Goal: Information Seeking & Learning: Check status

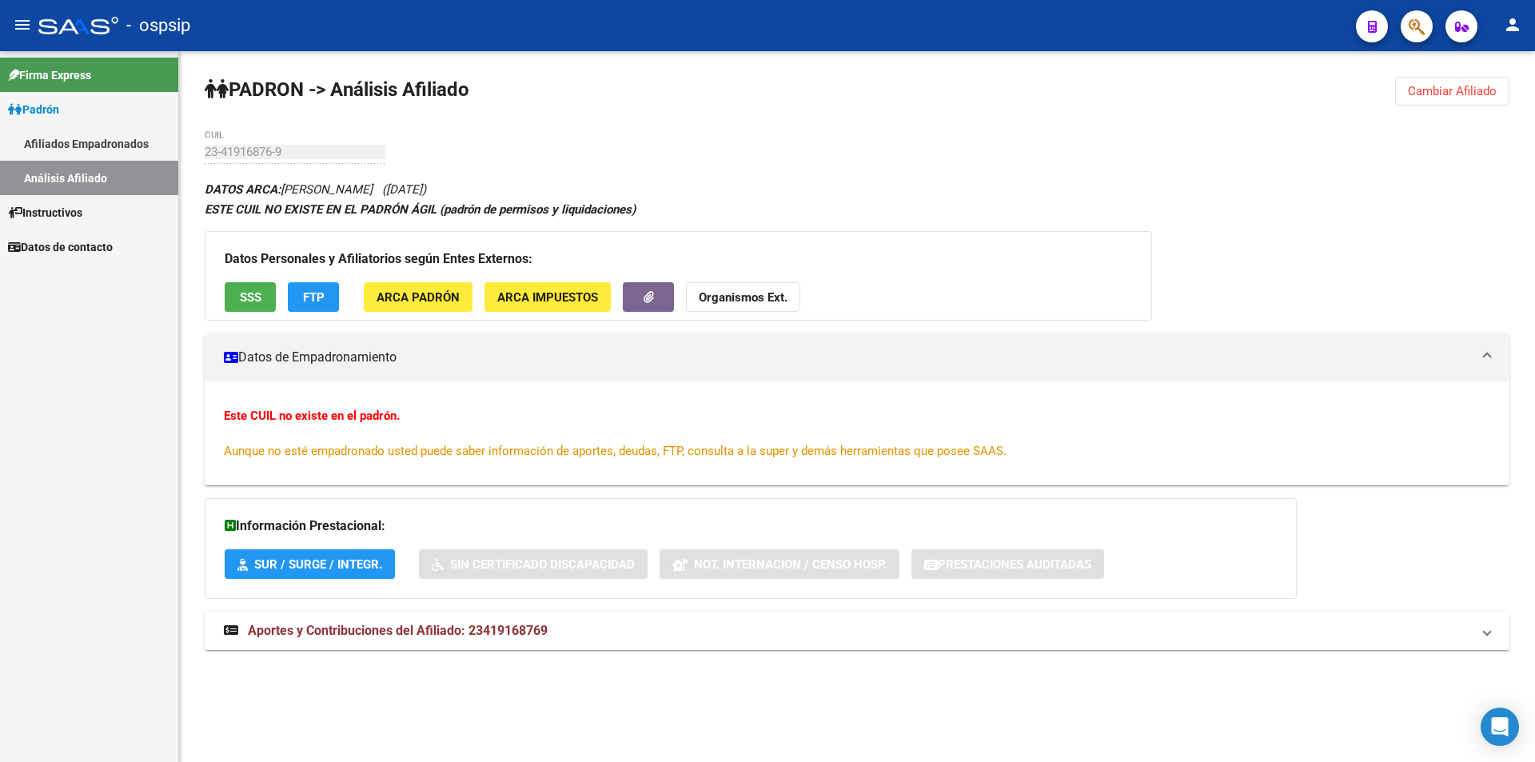
click at [101, 165] on link "Análisis Afiliado" at bounding box center [89, 178] width 178 height 34
click at [102, 172] on link "Análisis Afiliado" at bounding box center [89, 178] width 178 height 34
click at [95, 136] on link "Afiliados Empadronados" at bounding box center [89, 143] width 178 height 34
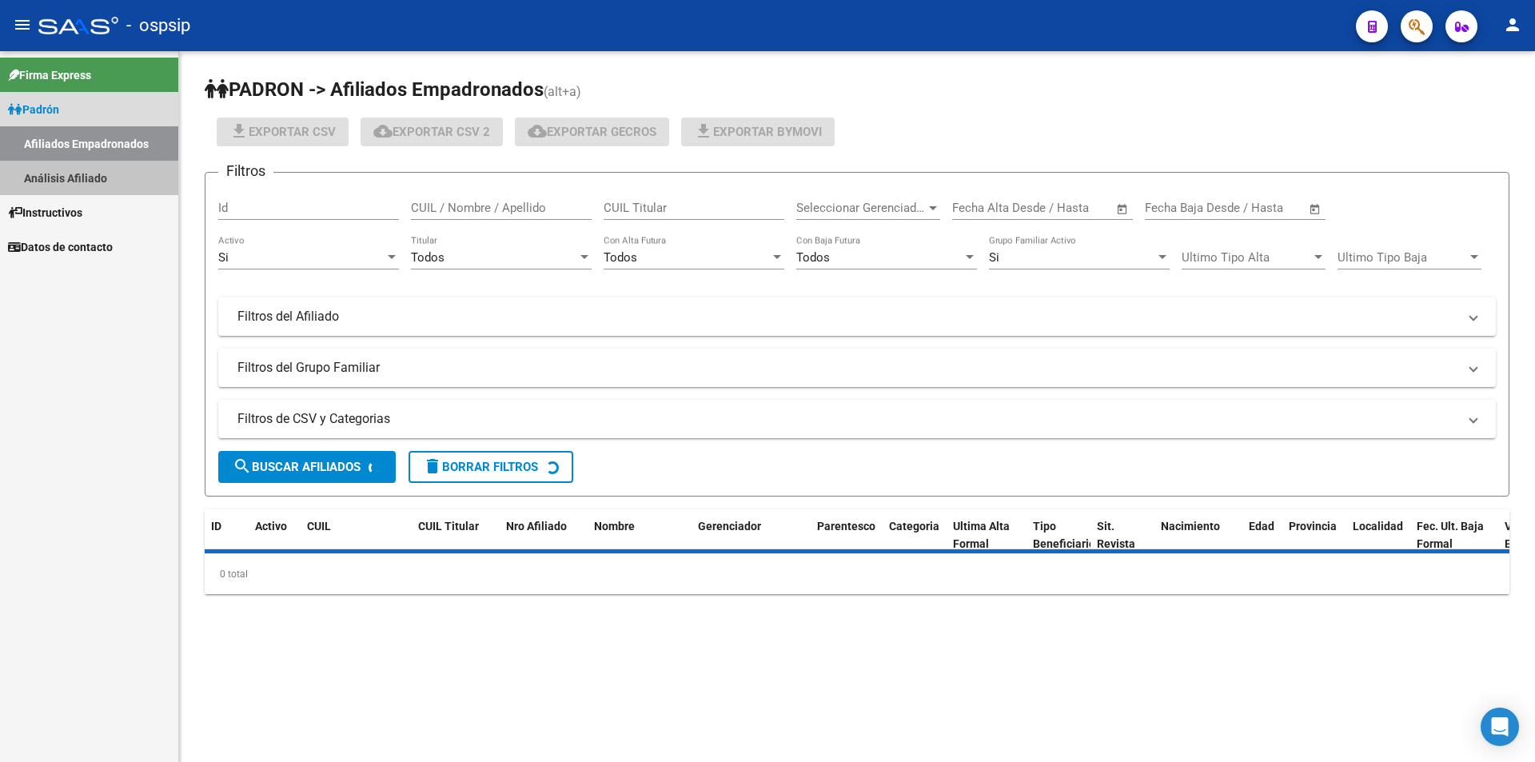
click at [104, 173] on link "Análisis Afiliado" at bounding box center [89, 178] width 178 height 34
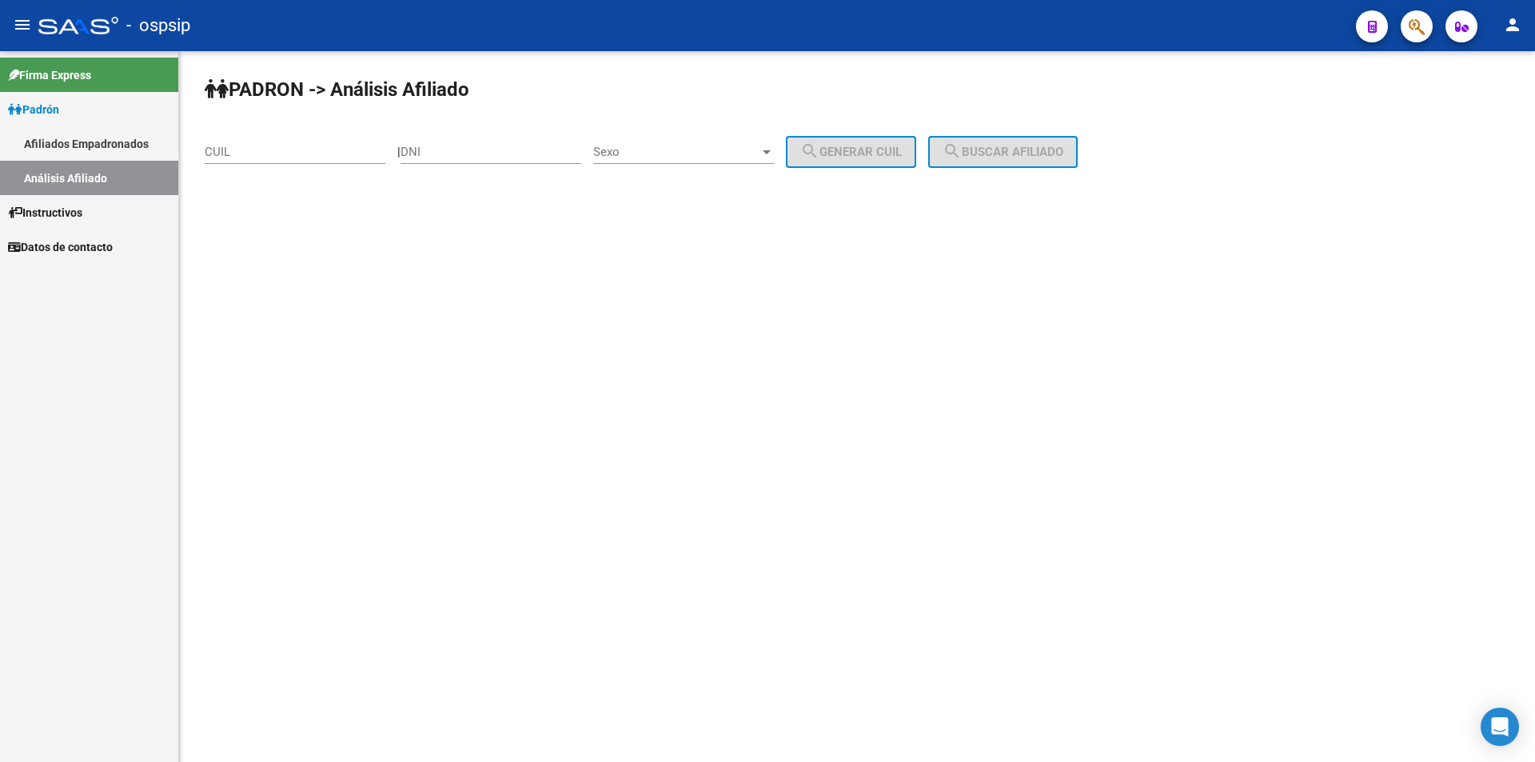
click at [247, 157] on input "CUIL" at bounding box center [295, 152] width 181 height 14
paste input "20-45520723-2"
type input "20-45520723-2"
click at [1012, 157] on span "search Buscar afiliado" at bounding box center [1003, 152] width 121 height 14
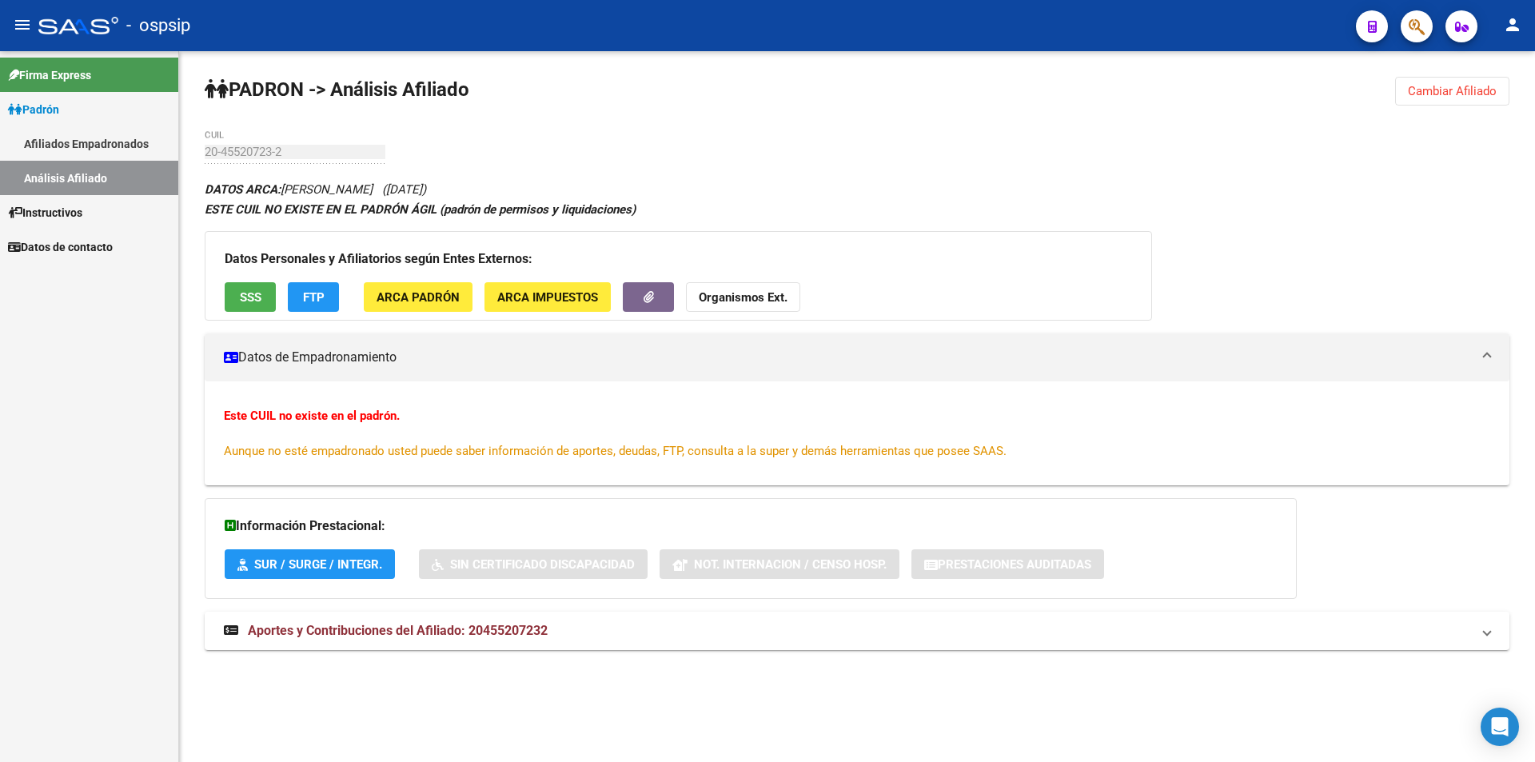
click at [244, 287] on button "SSS" at bounding box center [250, 297] width 51 height 30
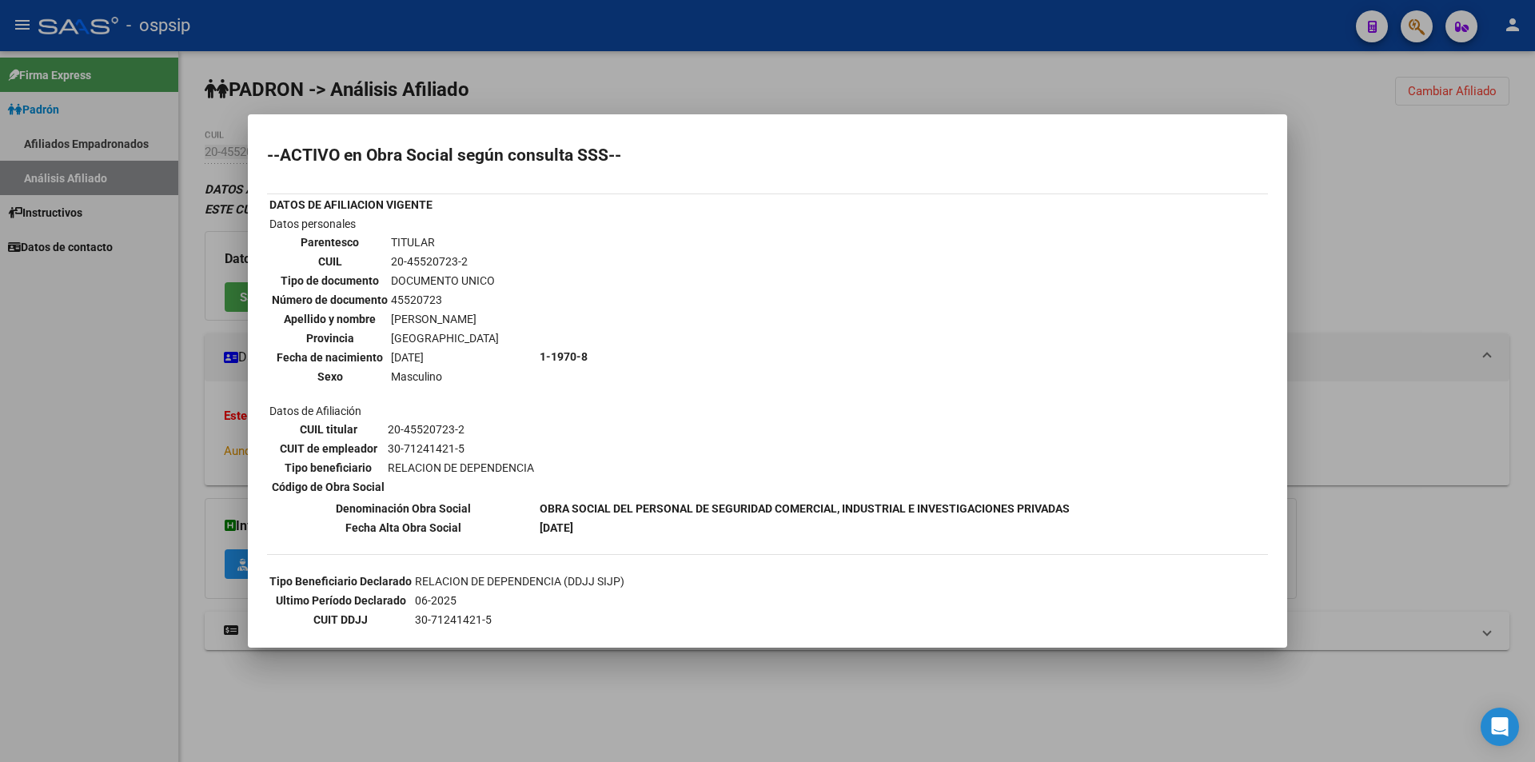
click at [321, 90] on div at bounding box center [767, 381] width 1535 height 762
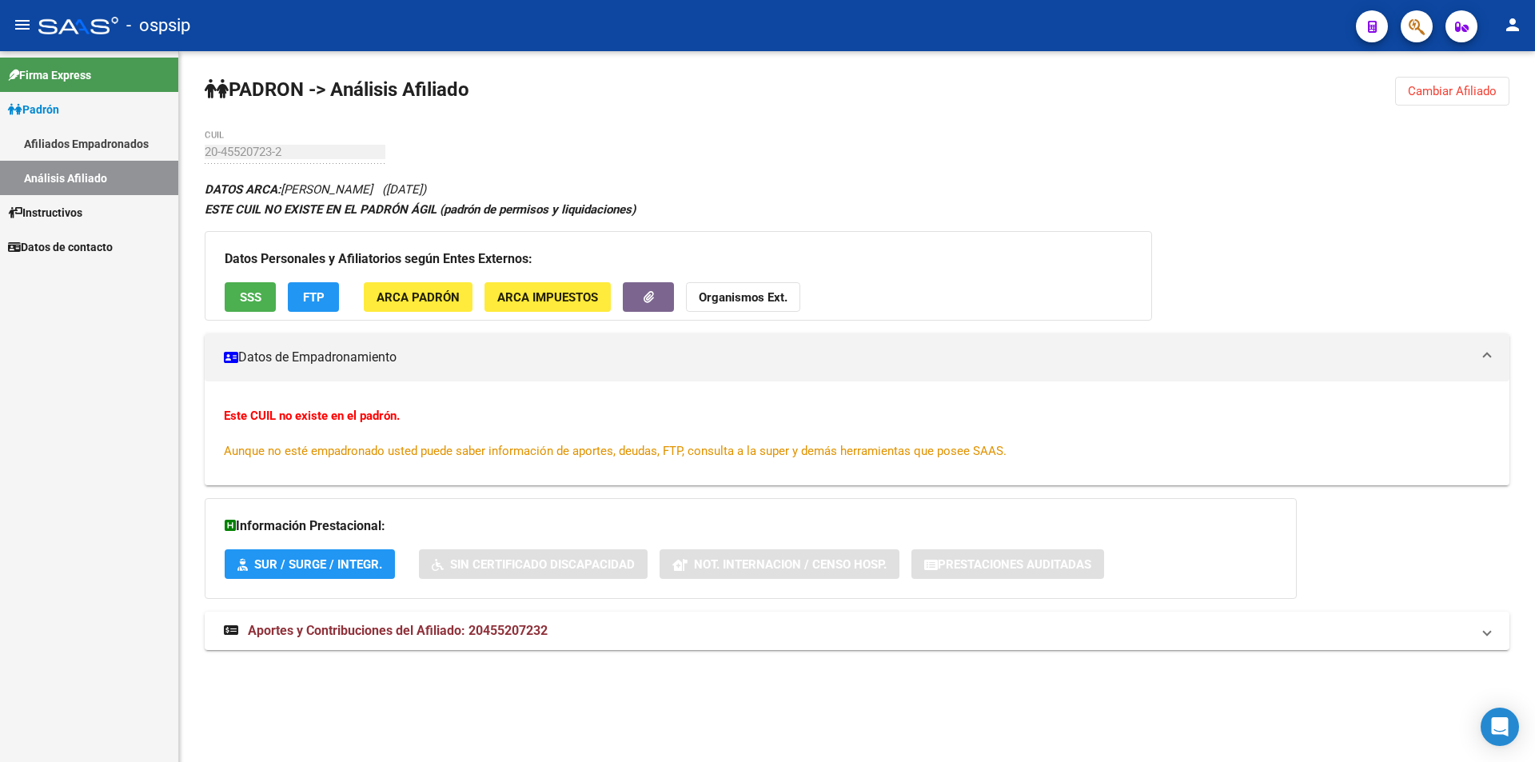
click at [60, 146] on link "Afiliados Empadronados" at bounding box center [89, 143] width 178 height 34
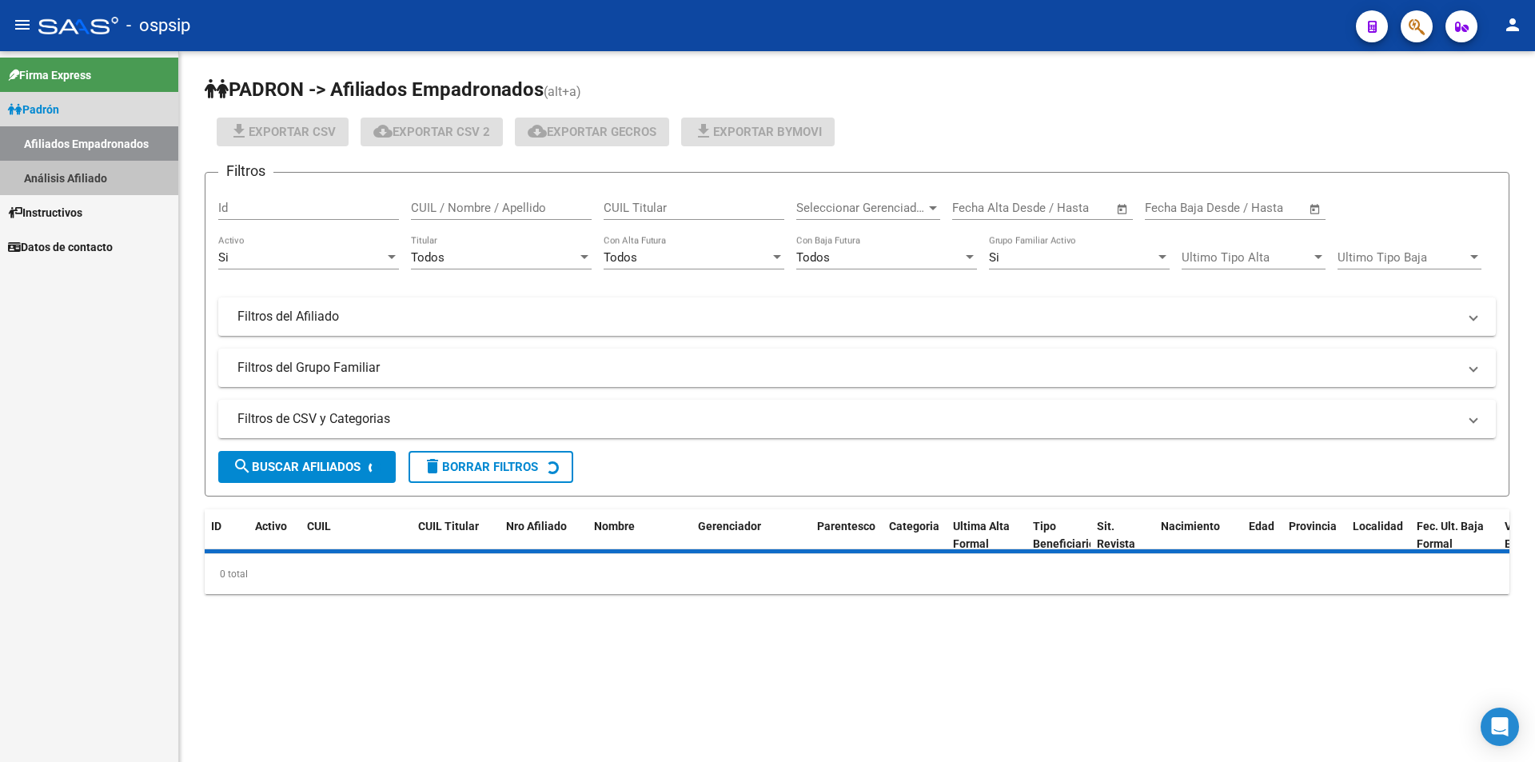
click at [64, 178] on link "Análisis Afiliado" at bounding box center [89, 178] width 178 height 34
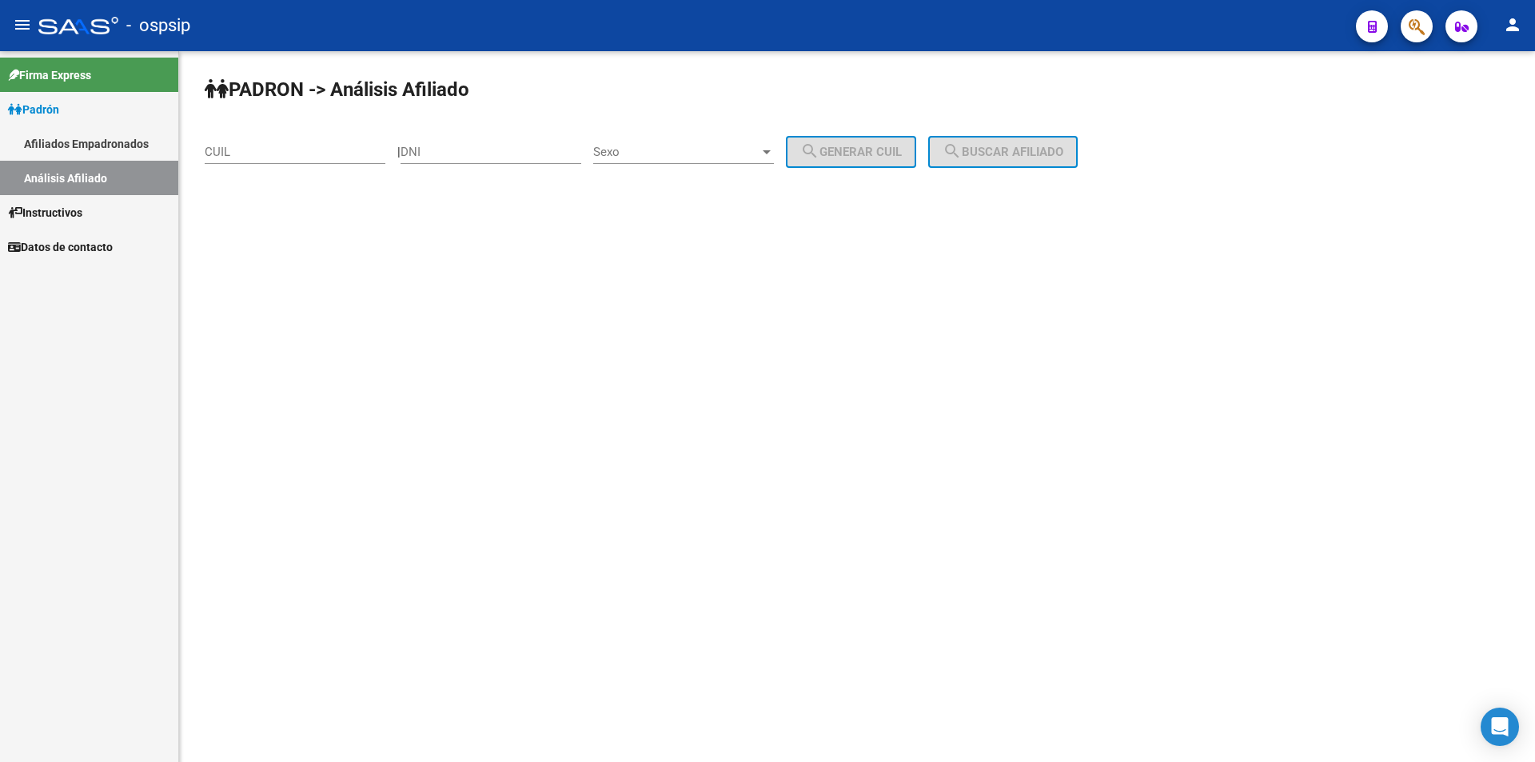
click at [245, 154] on input "CUIL" at bounding box center [295, 152] width 181 height 14
paste input "27-39418643-6"
type input "27-39418643-6"
click at [1050, 161] on button "search Buscar afiliado" at bounding box center [1002, 152] width 149 height 32
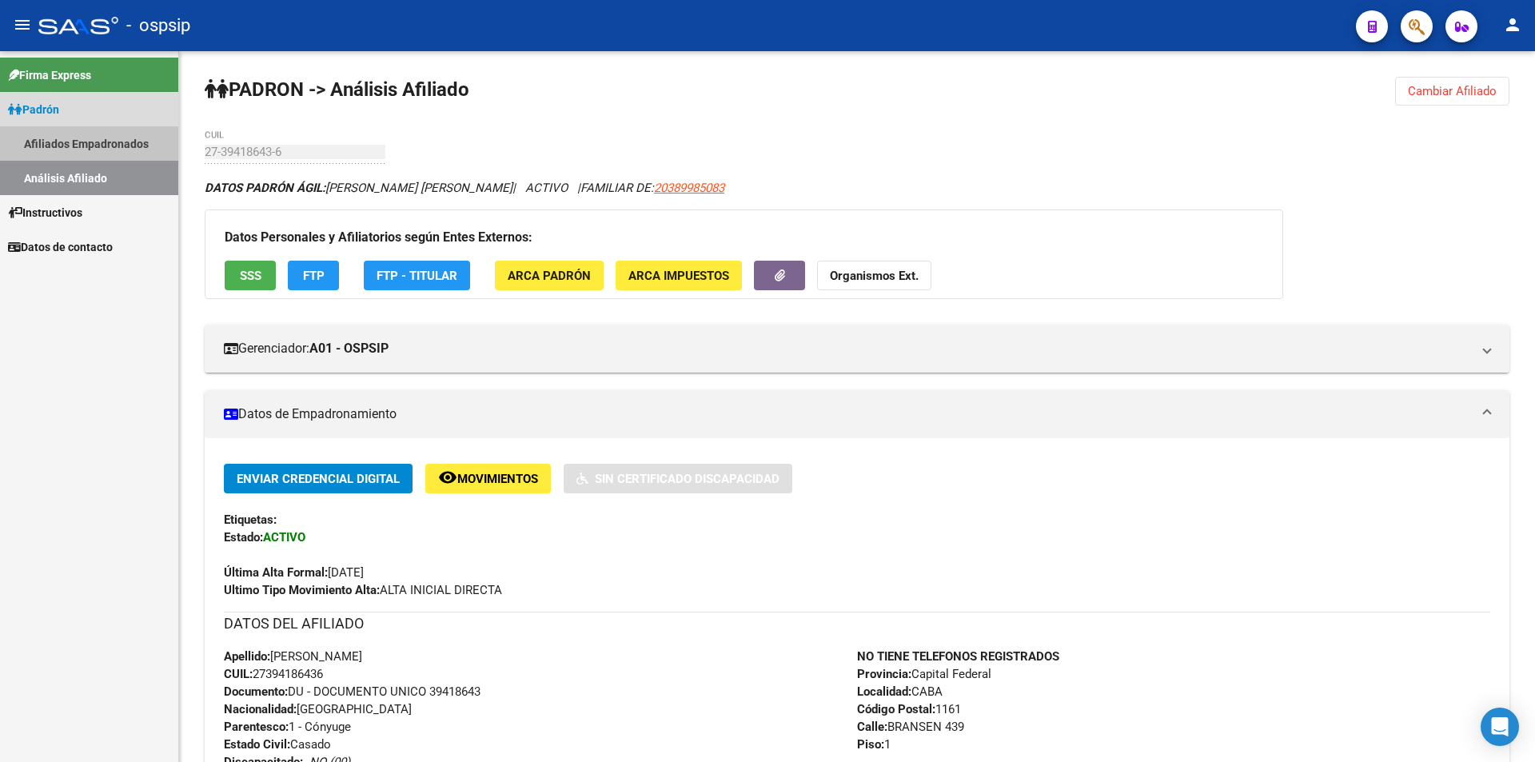
click at [84, 155] on link "Afiliados Empadronados" at bounding box center [89, 143] width 178 height 34
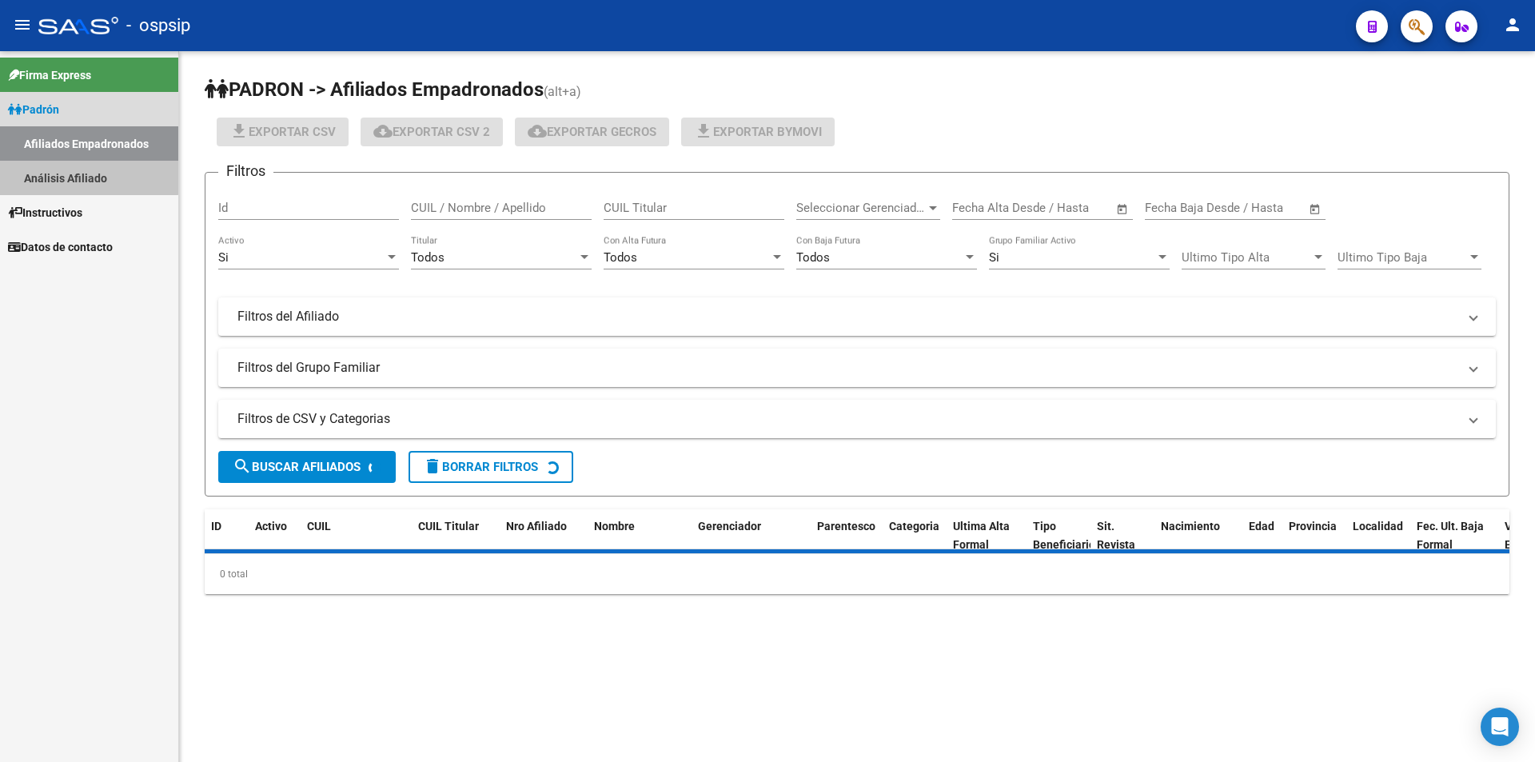
click at [84, 164] on link "Análisis Afiliado" at bounding box center [89, 178] width 178 height 34
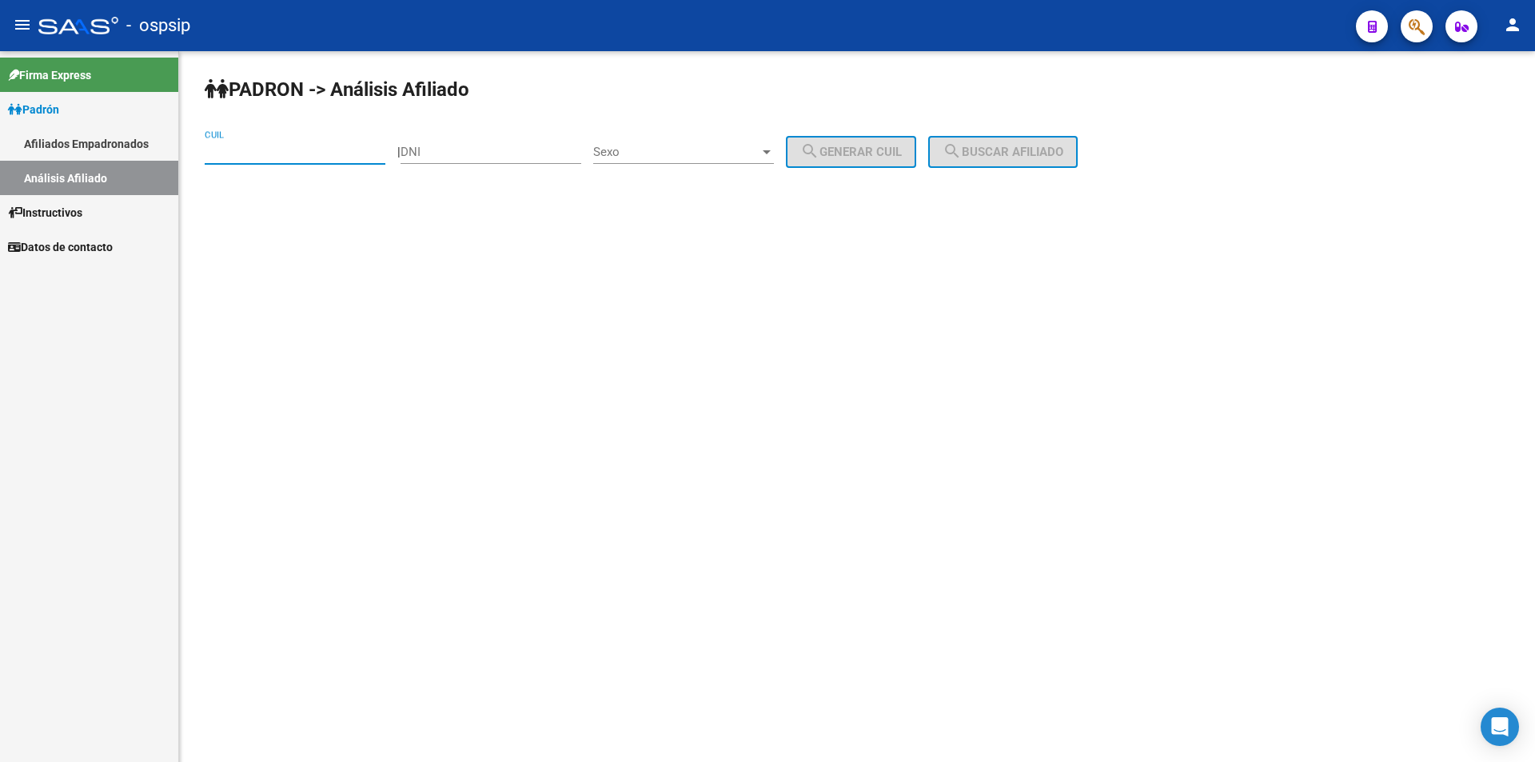
click at [258, 154] on input "CUIL" at bounding box center [295, 152] width 181 height 14
paste input "20-39692837-0"
type input "20-39692837-0"
click at [1019, 152] on span "search Buscar afiliado" at bounding box center [1003, 152] width 121 height 14
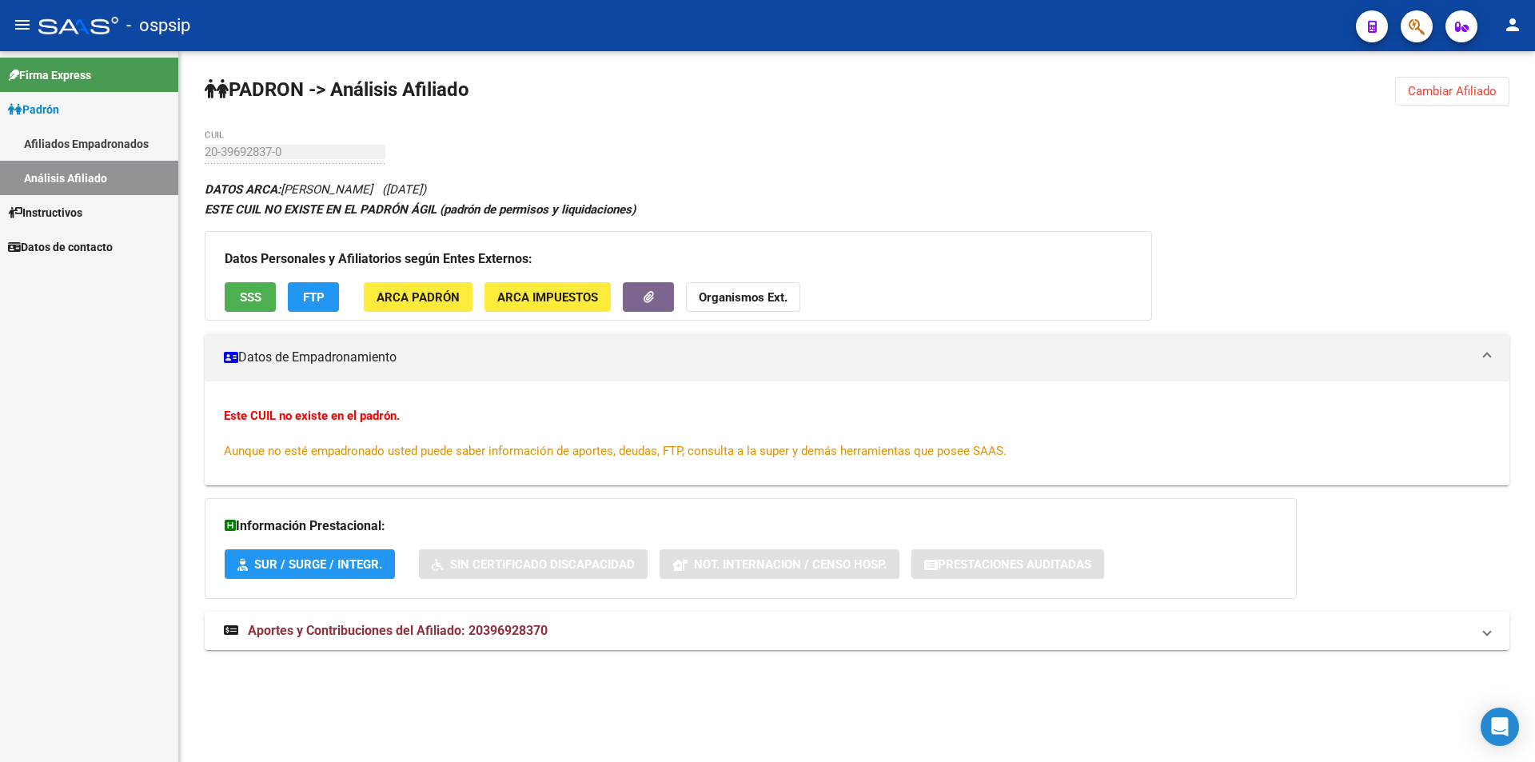
click at [254, 286] on button "SSS" at bounding box center [250, 297] width 51 height 30
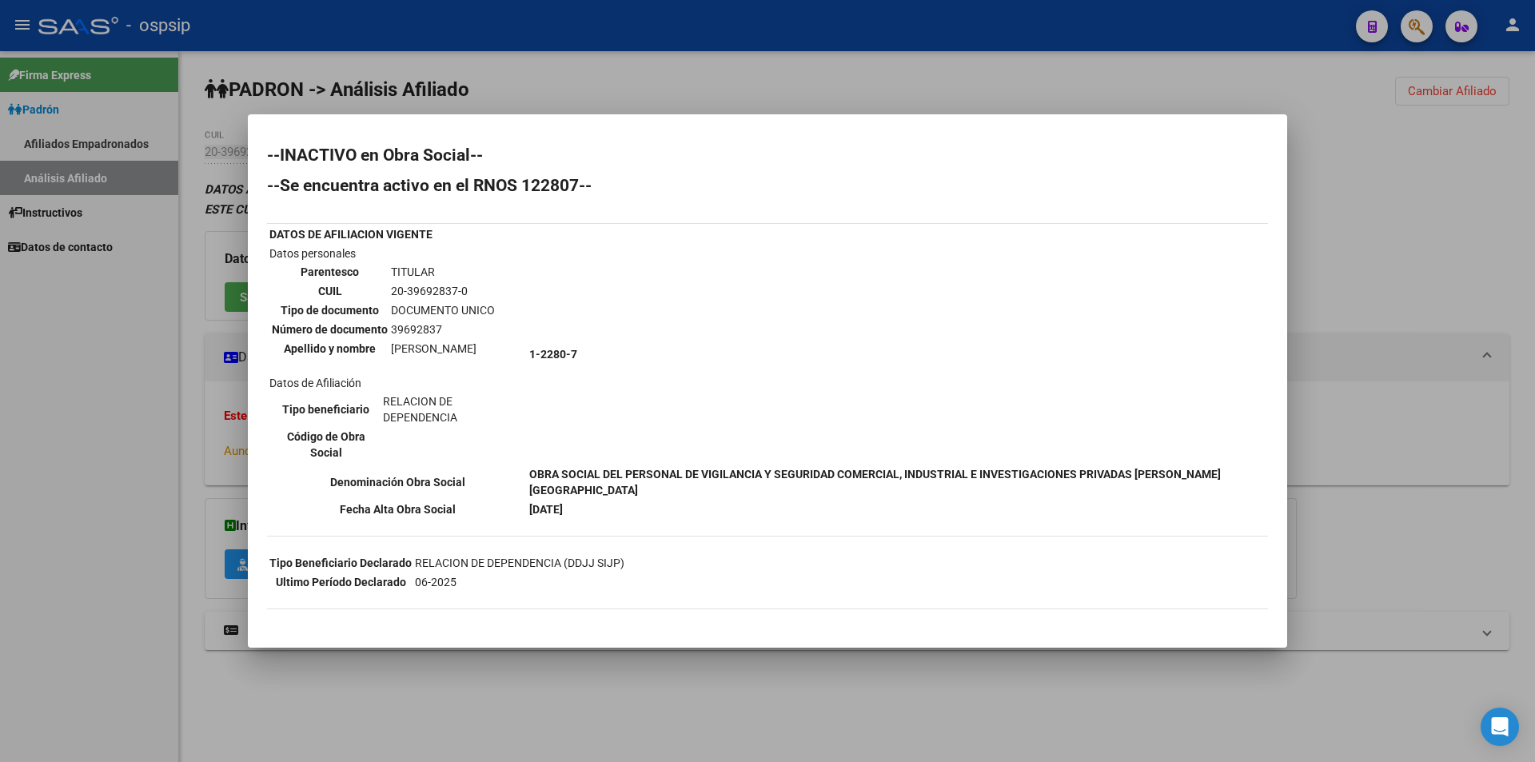
drag, startPoint x: 536, startPoint y: 439, endPoint x: 1214, endPoint y: 443, distance: 677.9
click at [1214, 465] on tr "Denominación Obra Social OBRA SOCIAL DEL PERSONAL DE VIGILANCIA Y SEGURIDAD COM…" at bounding box center [768, 482] width 998 height 34
copy tr "Denominación Obra Social OBRA SOCIAL DEL PERSONAL DE VIGILANCIA Y SEGURIDAD COM…"
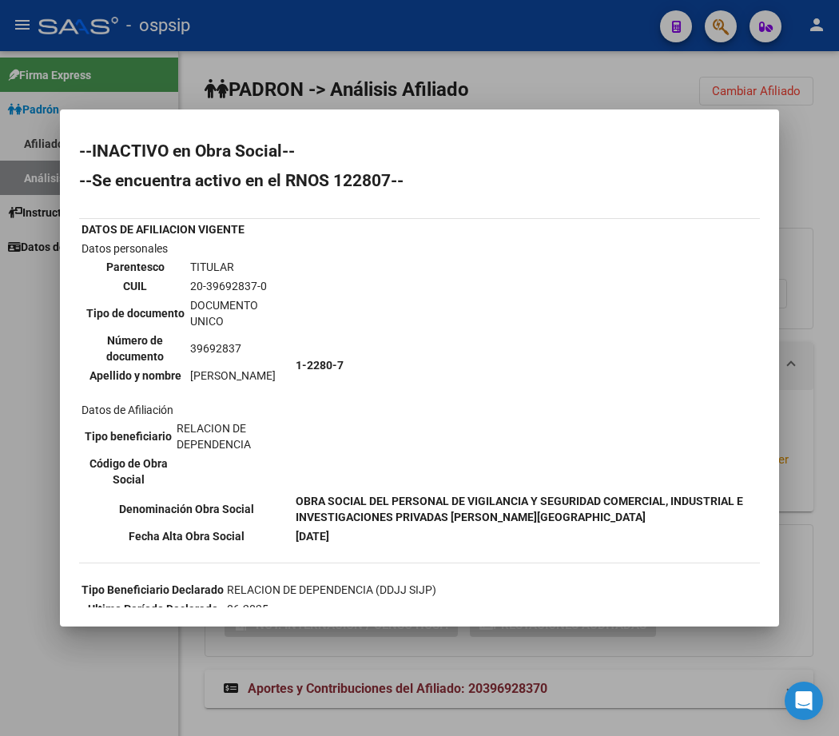
copy tr "Denominación Obra Social OBRA SOCIAL DEL PERSONAL DE VIGILANCIA Y SEGURIDAD COM…"
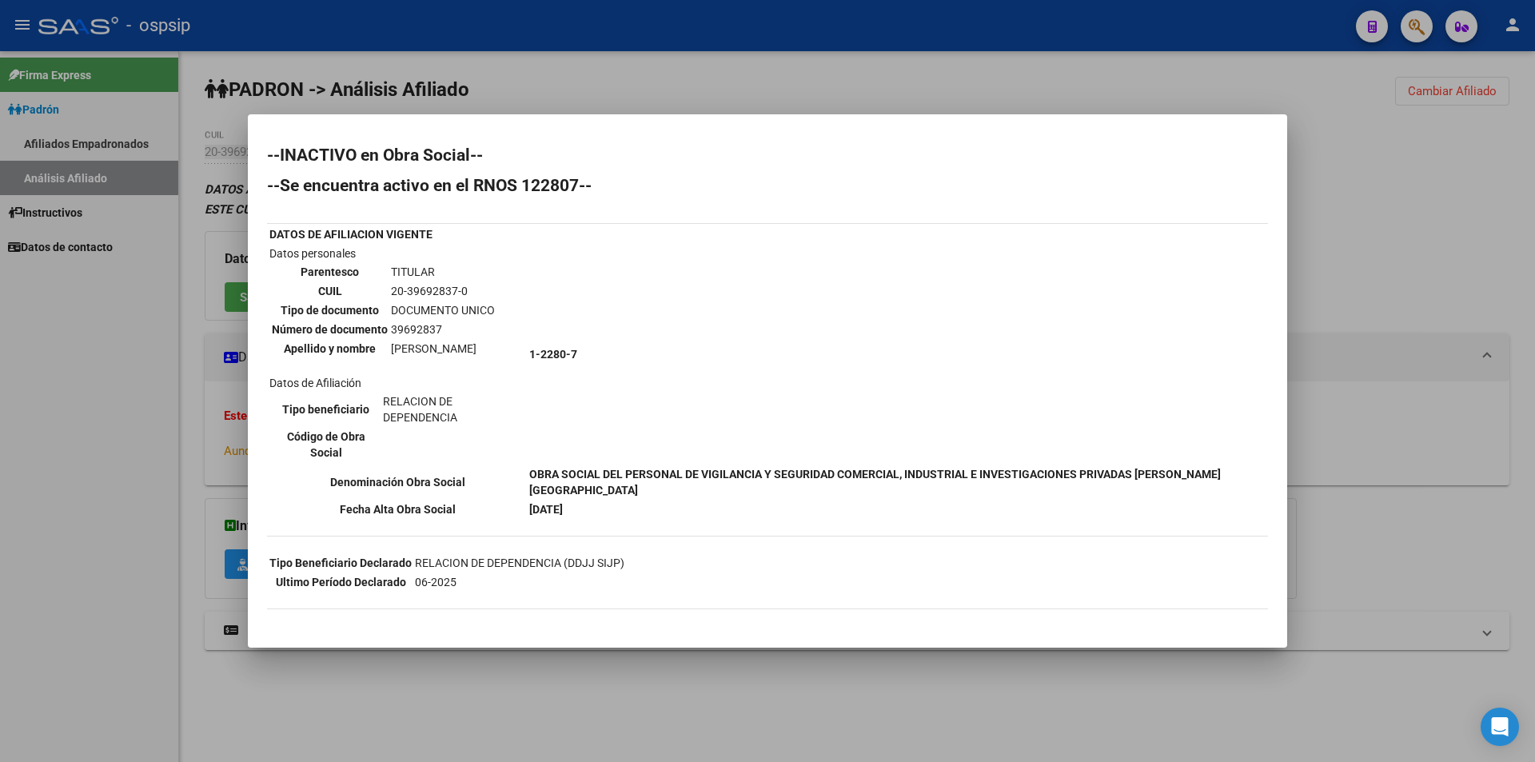
click at [237, 98] on div at bounding box center [767, 381] width 1535 height 762
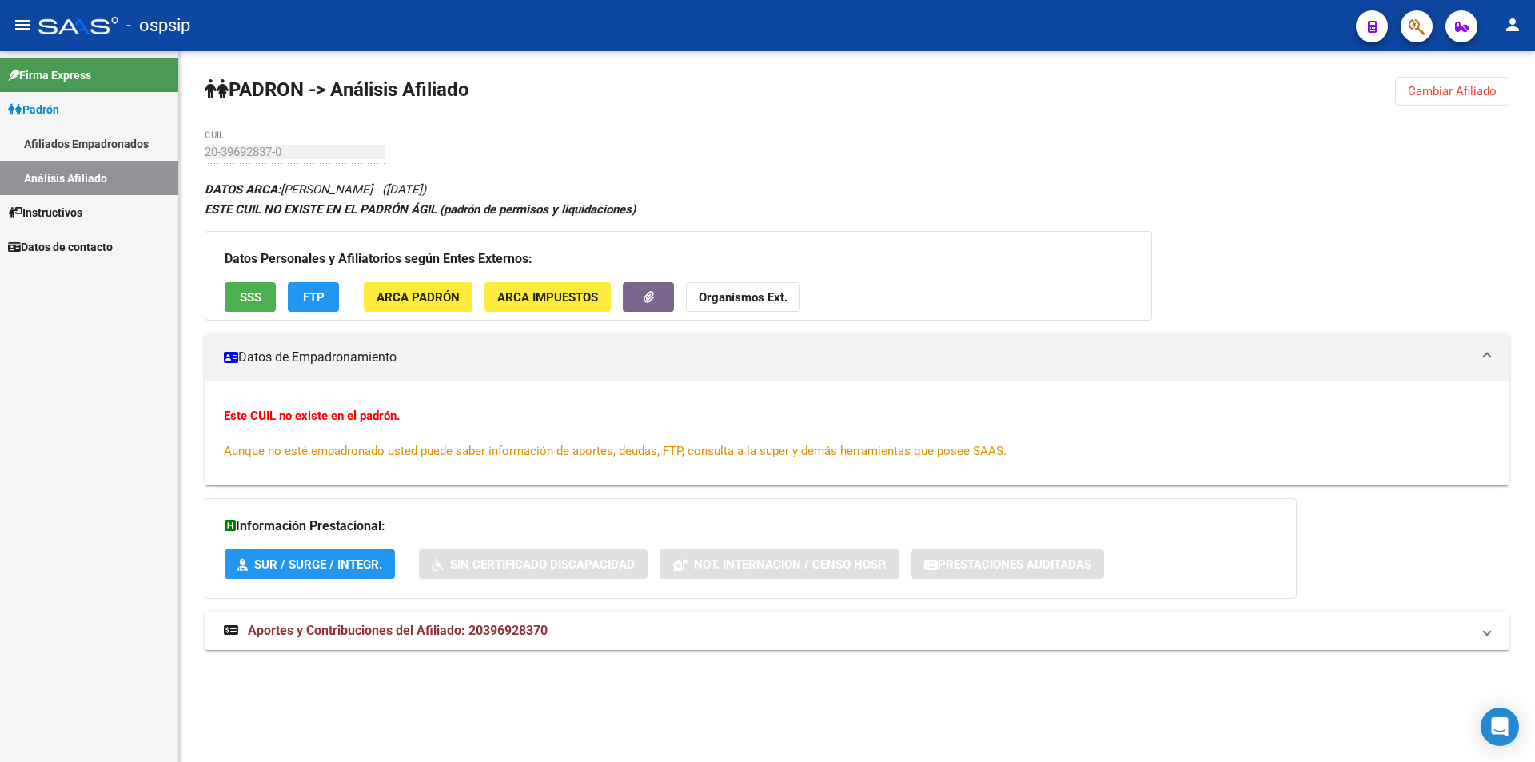
click at [99, 131] on link "Afiliados Empadronados" at bounding box center [89, 143] width 178 height 34
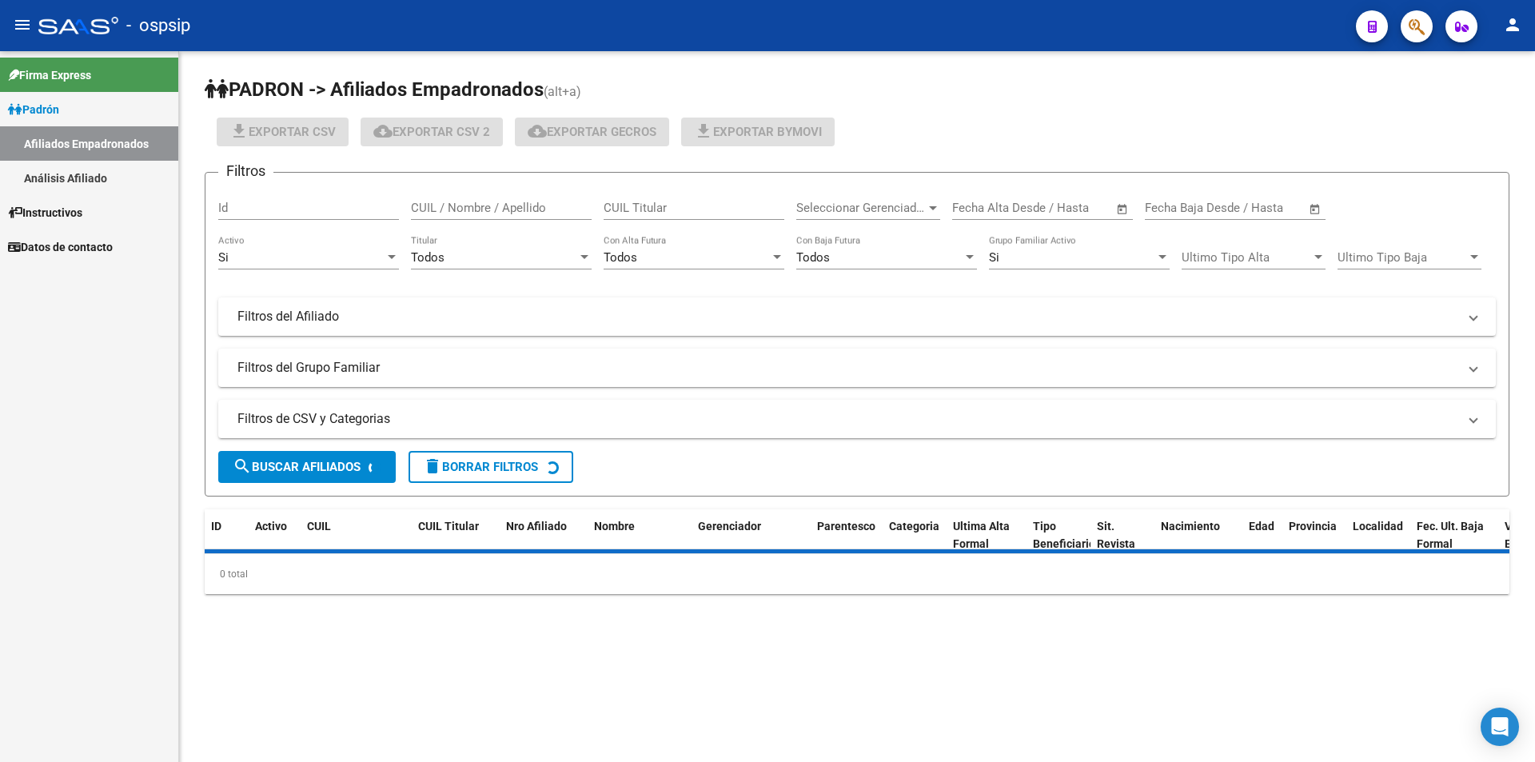
click at [85, 173] on link "Análisis Afiliado" at bounding box center [89, 178] width 178 height 34
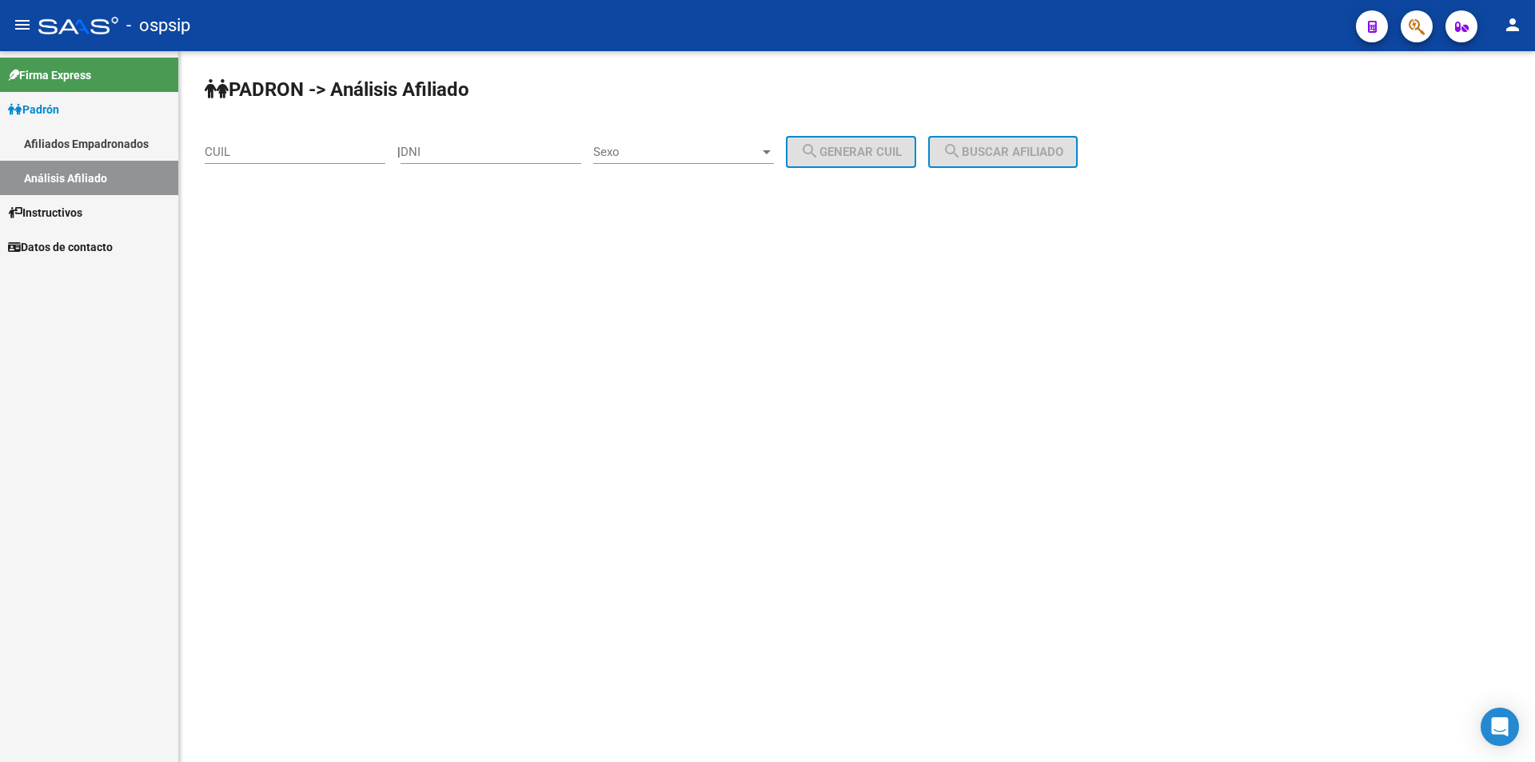
click at [227, 153] on input "CUIL" at bounding box center [295, 152] width 181 height 14
paste input "20-23762397-6"
type input "20-23762397-6"
click at [1041, 140] on button "search Buscar afiliado" at bounding box center [1002, 152] width 149 height 32
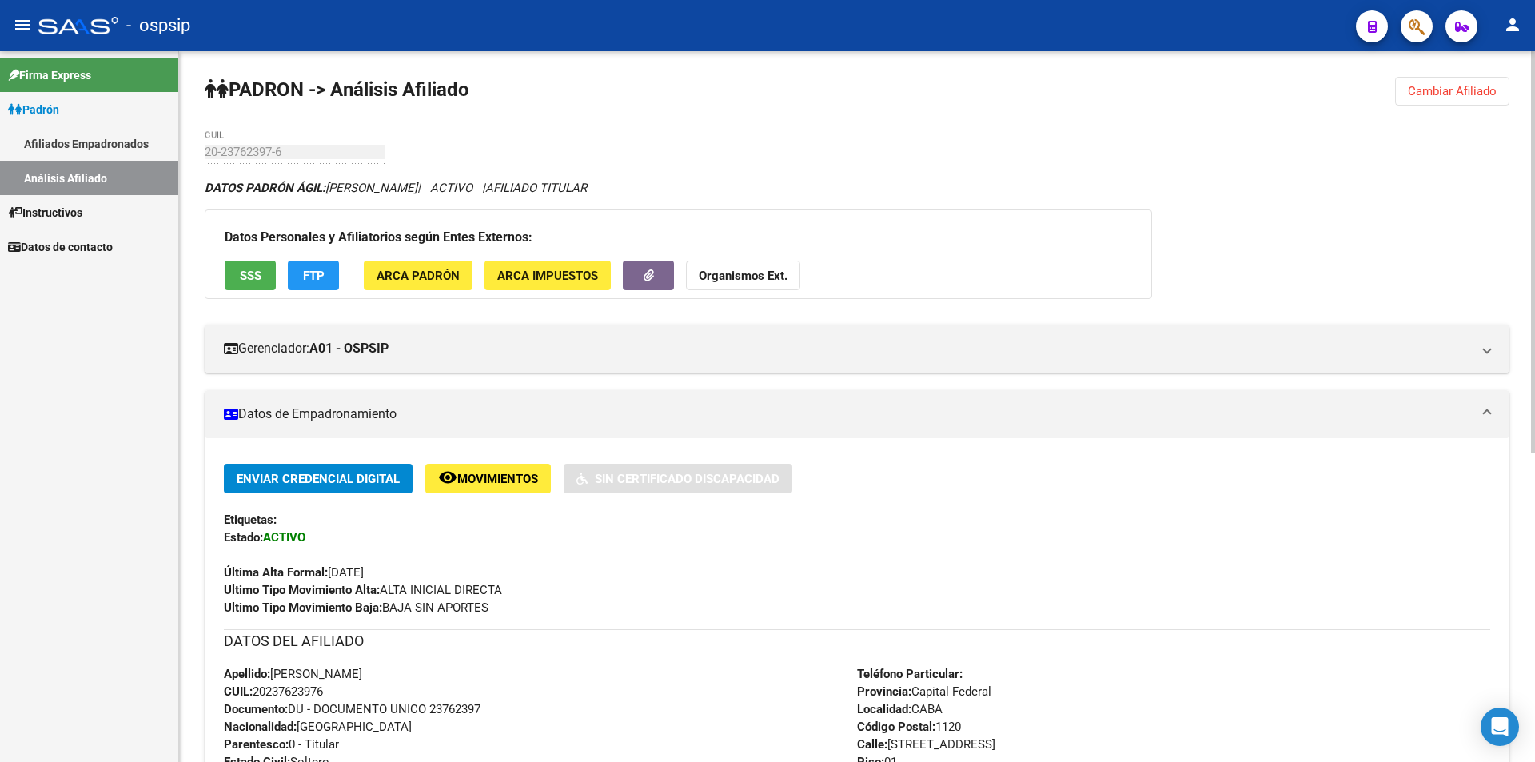
click at [243, 279] on span "SSS" at bounding box center [251, 276] width 22 height 14
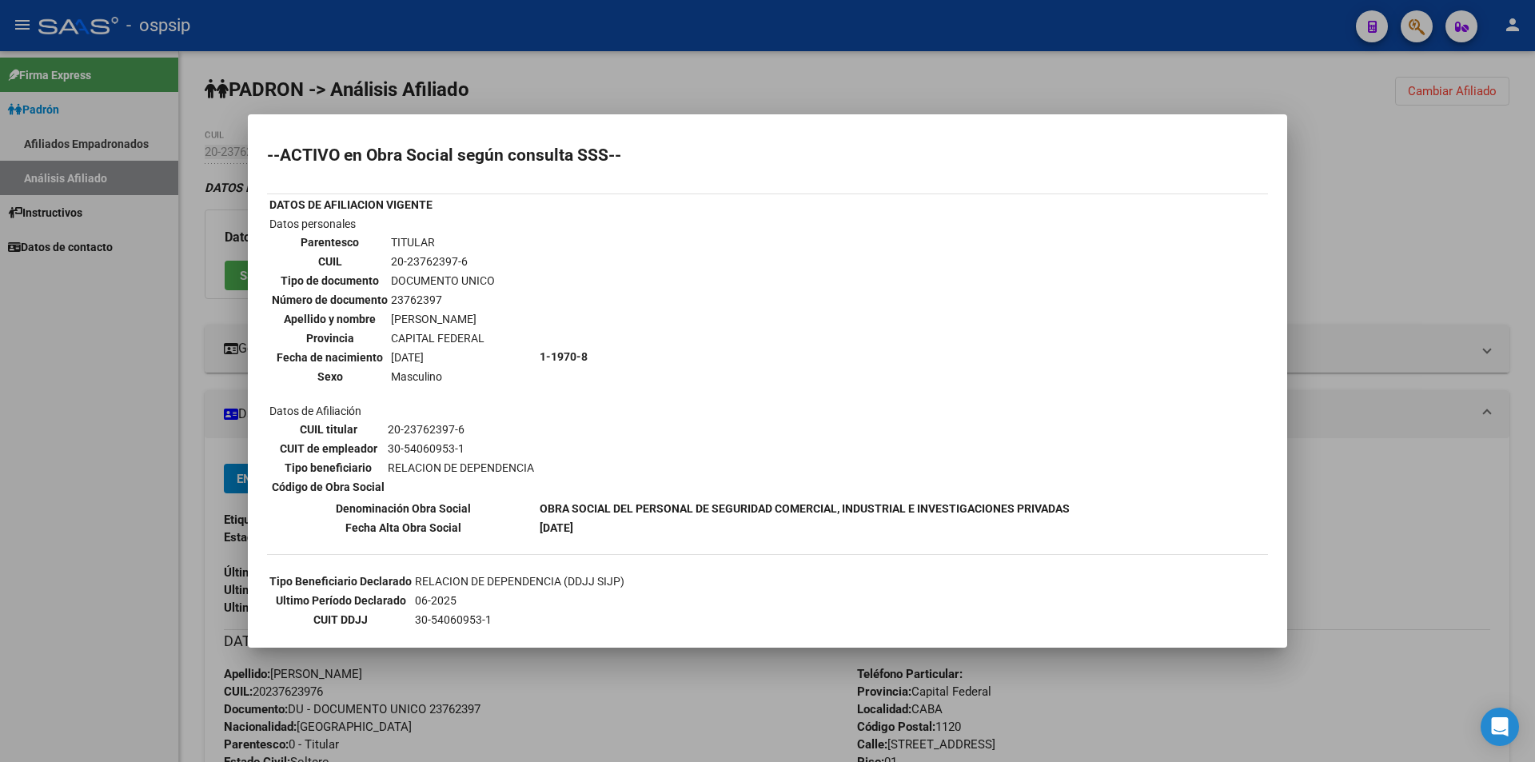
click at [643, 78] on div at bounding box center [767, 381] width 1535 height 762
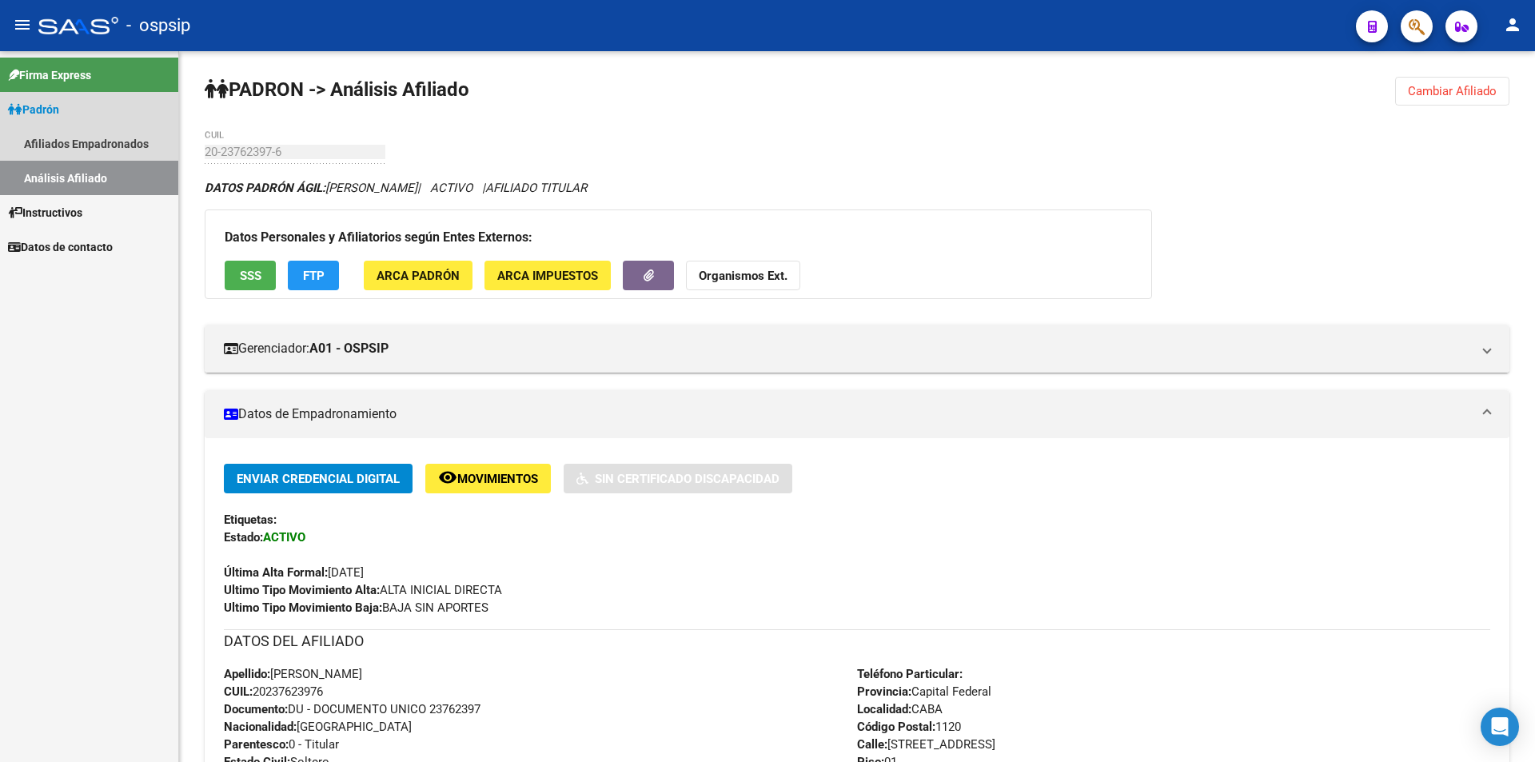
click at [93, 189] on link "Análisis Afiliado" at bounding box center [89, 178] width 178 height 34
click at [126, 147] on link "Afiliados Empadronados" at bounding box center [89, 143] width 178 height 34
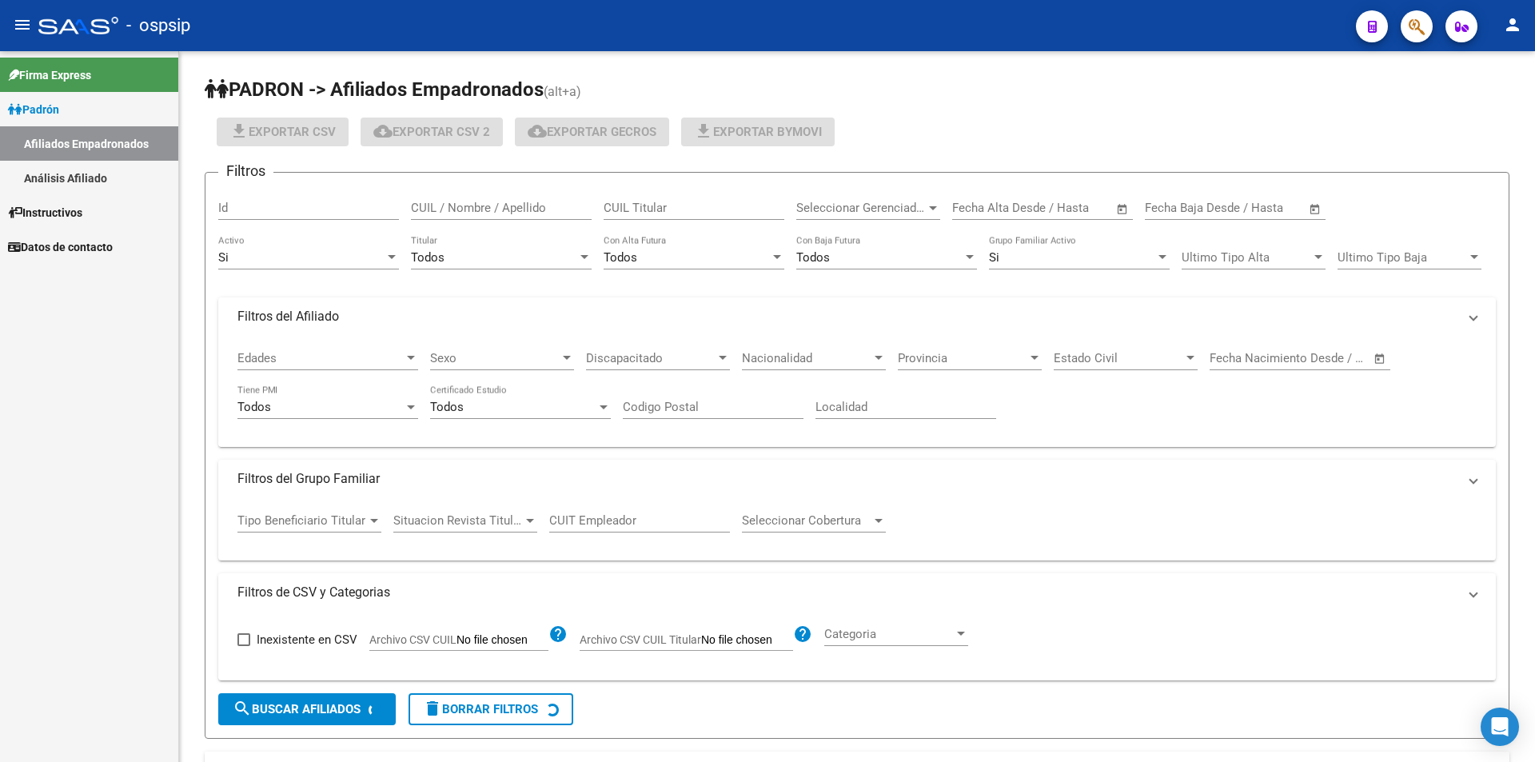
click at [111, 169] on link "Análisis Afiliado" at bounding box center [89, 178] width 178 height 34
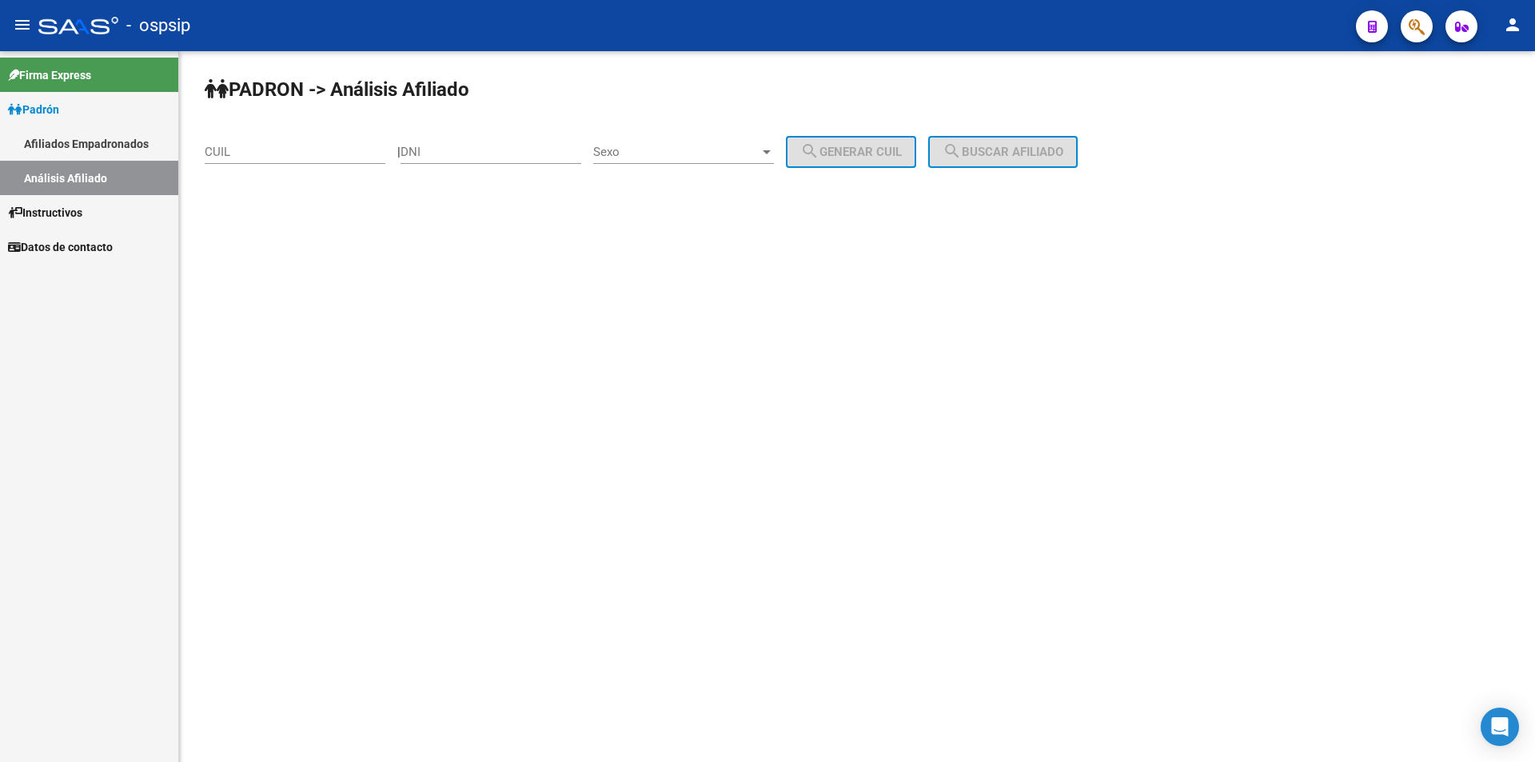
click at [230, 153] on input "CUIL" at bounding box center [295, 152] width 181 height 14
paste input "20-39692837-0"
type input "20-39692837-0"
click at [991, 158] on span "search Buscar afiliado" at bounding box center [1003, 152] width 121 height 14
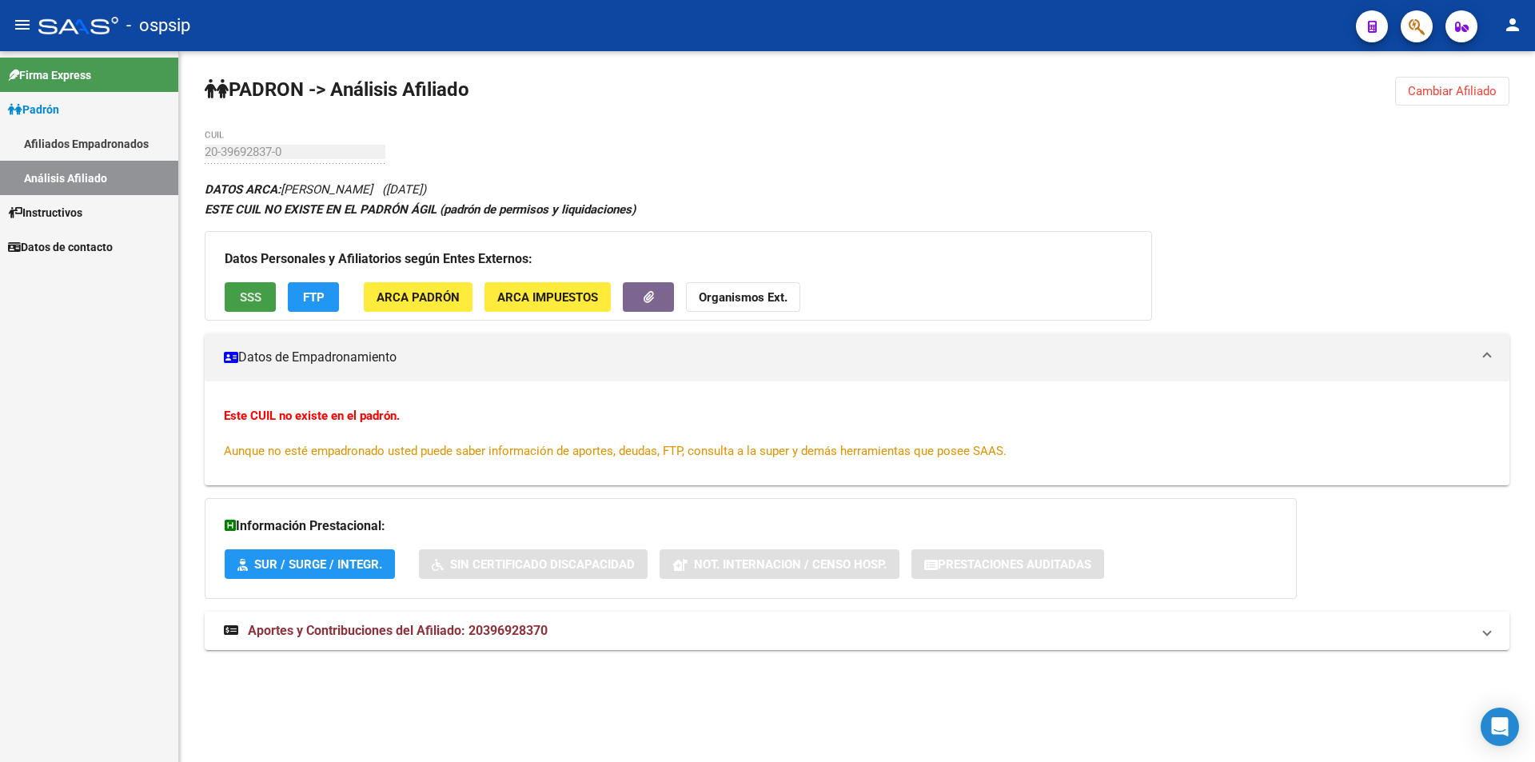
click at [226, 289] on button "SSS" at bounding box center [250, 297] width 51 height 30
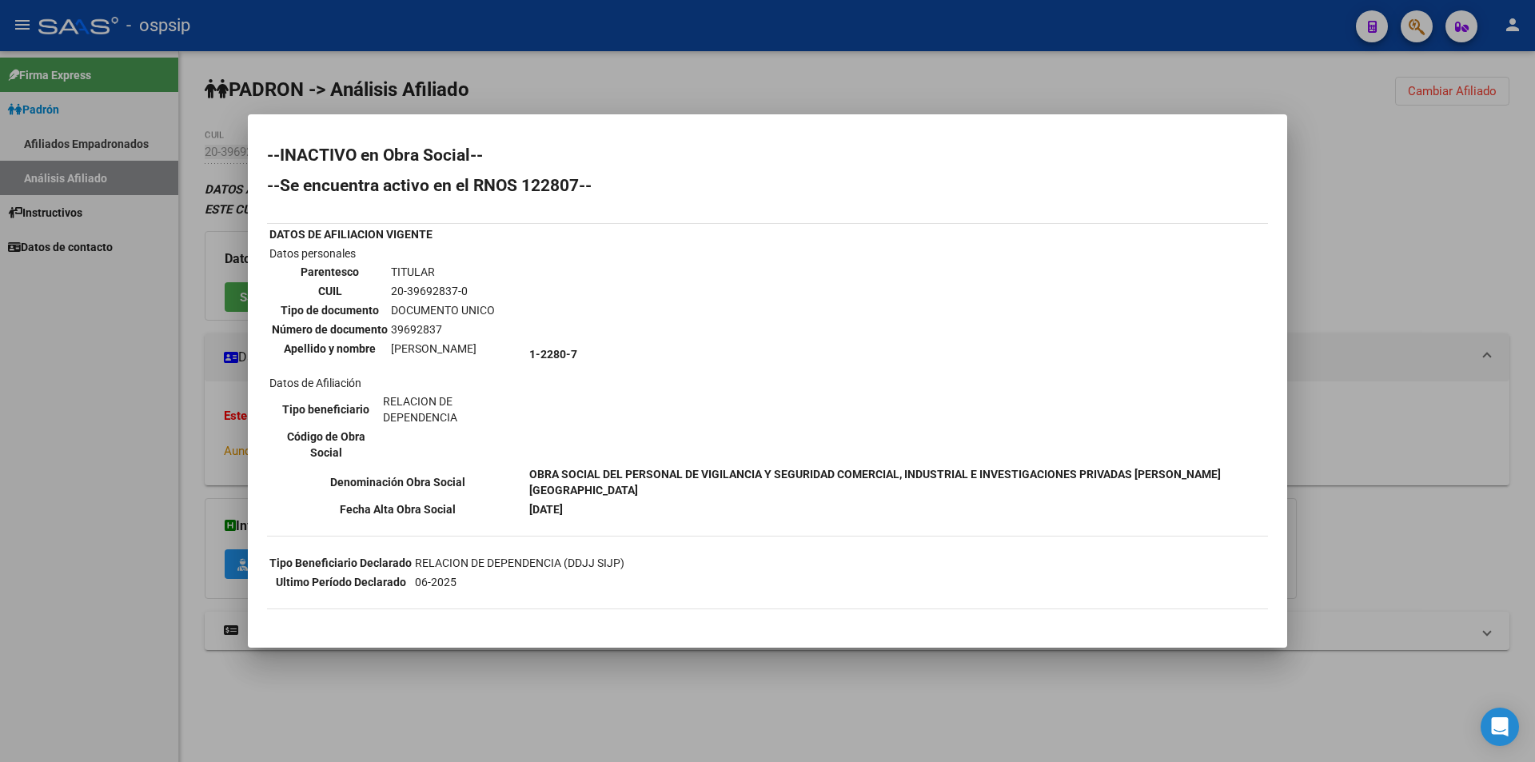
click at [90, 314] on div at bounding box center [767, 381] width 1535 height 762
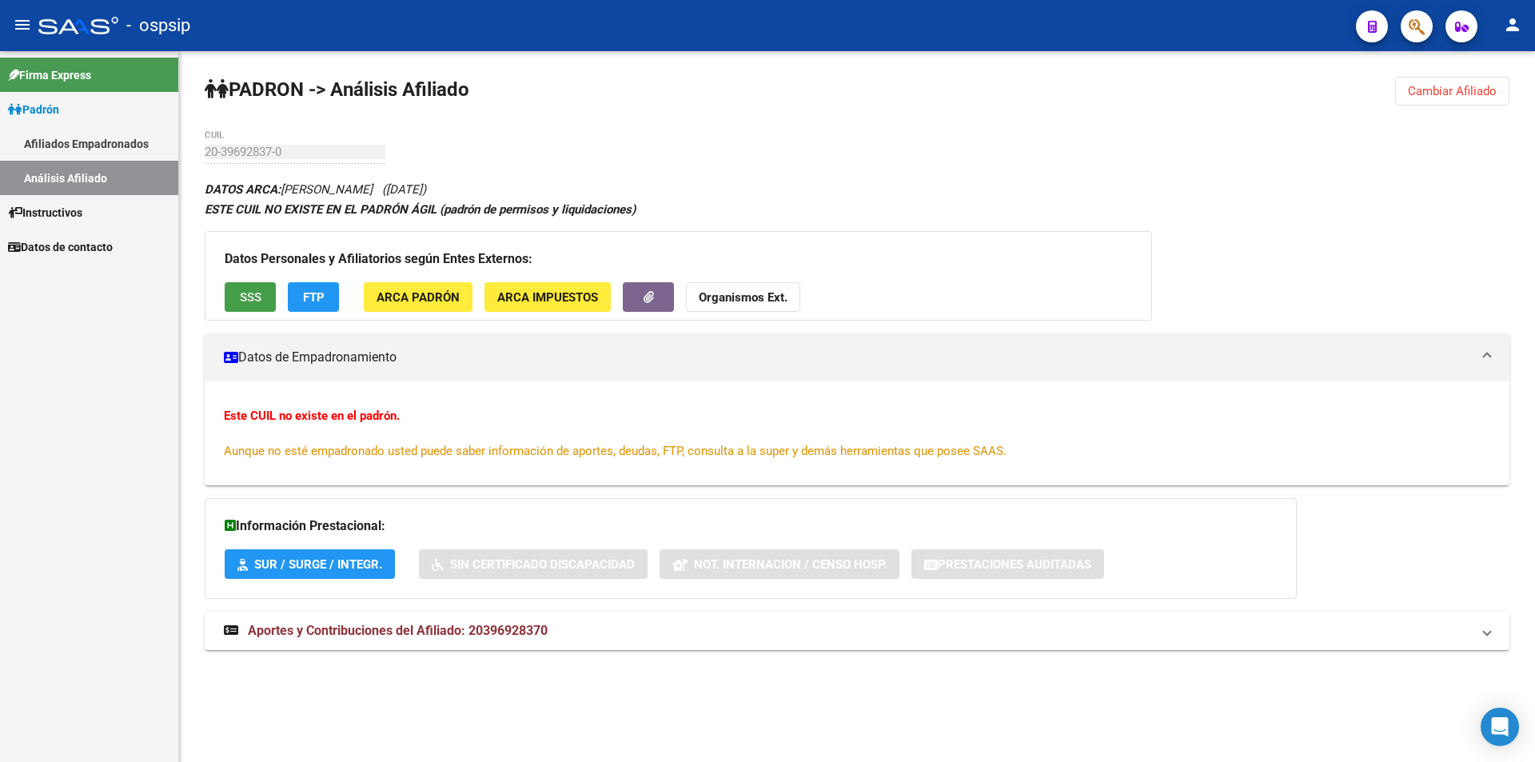
click at [252, 298] on span "SSS" at bounding box center [251, 297] width 22 height 14
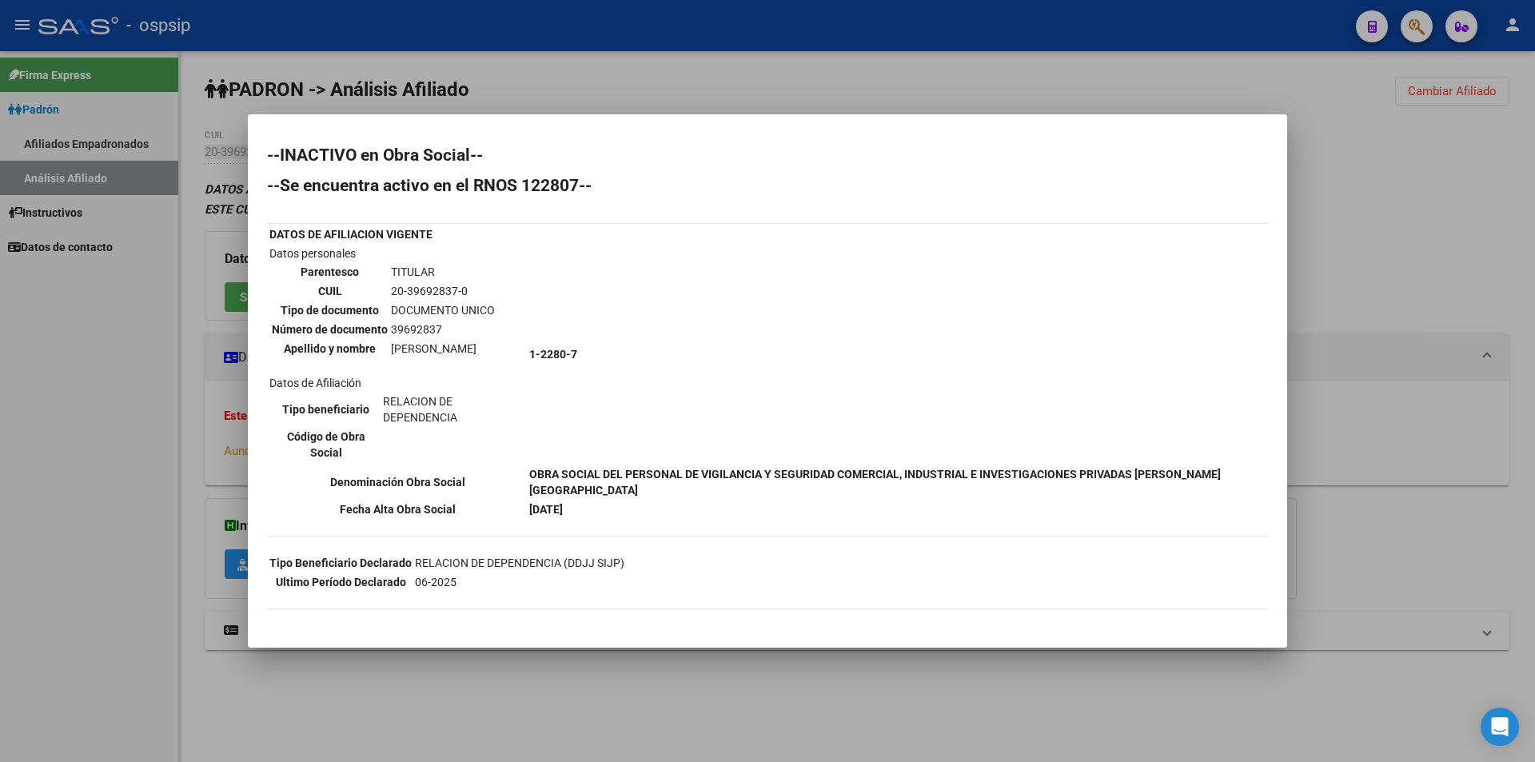
click at [1230, 81] on div at bounding box center [767, 381] width 1535 height 762
